Goal: Transaction & Acquisition: Purchase product/service

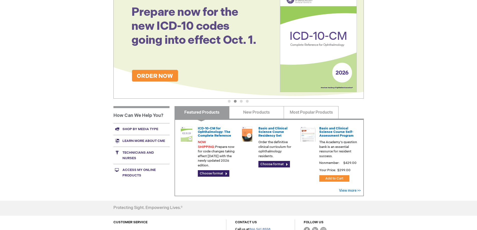
scroll to position [71, 0]
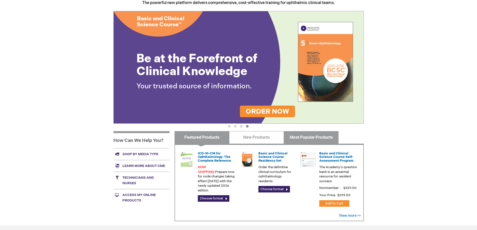
click at [303, 136] on link "Most Popular Products" at bounding box center [311, 137] width 55 height 13
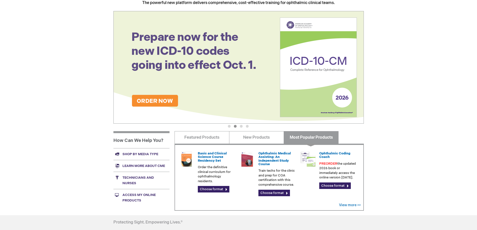
click at [241, 127] on button "3" at bounding box center [241, 126] width 3 height 3
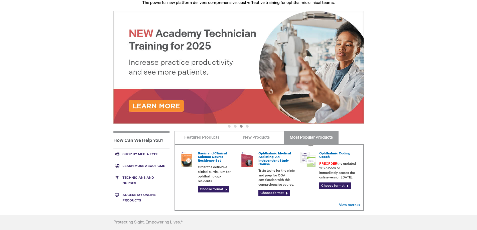
click at [247, 126] on button "4" at bounding box center [247, 126] width 3 height 3
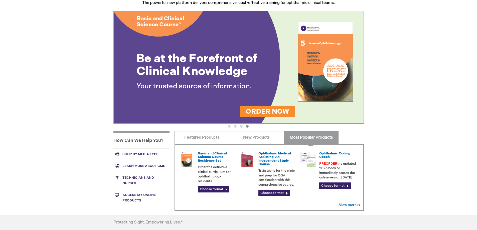
click at [150, 153] on link "Shop by media type" at bounding box center [142, 154] width 56 height 12
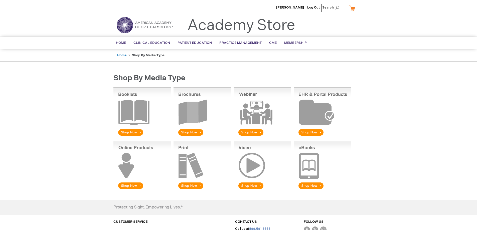
click at [188, 185] on img at bounding box center [203, 165] width 58 height 49
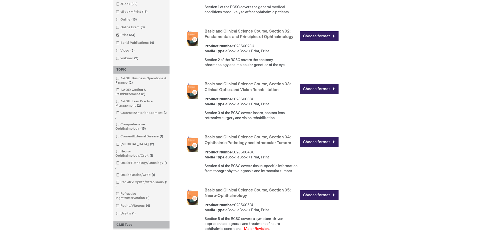
scroll to position [225, 0]
click at [121, 89] on span at bounding box center [121, 90] width 0 height 4
